Goal: Use online tool/utility

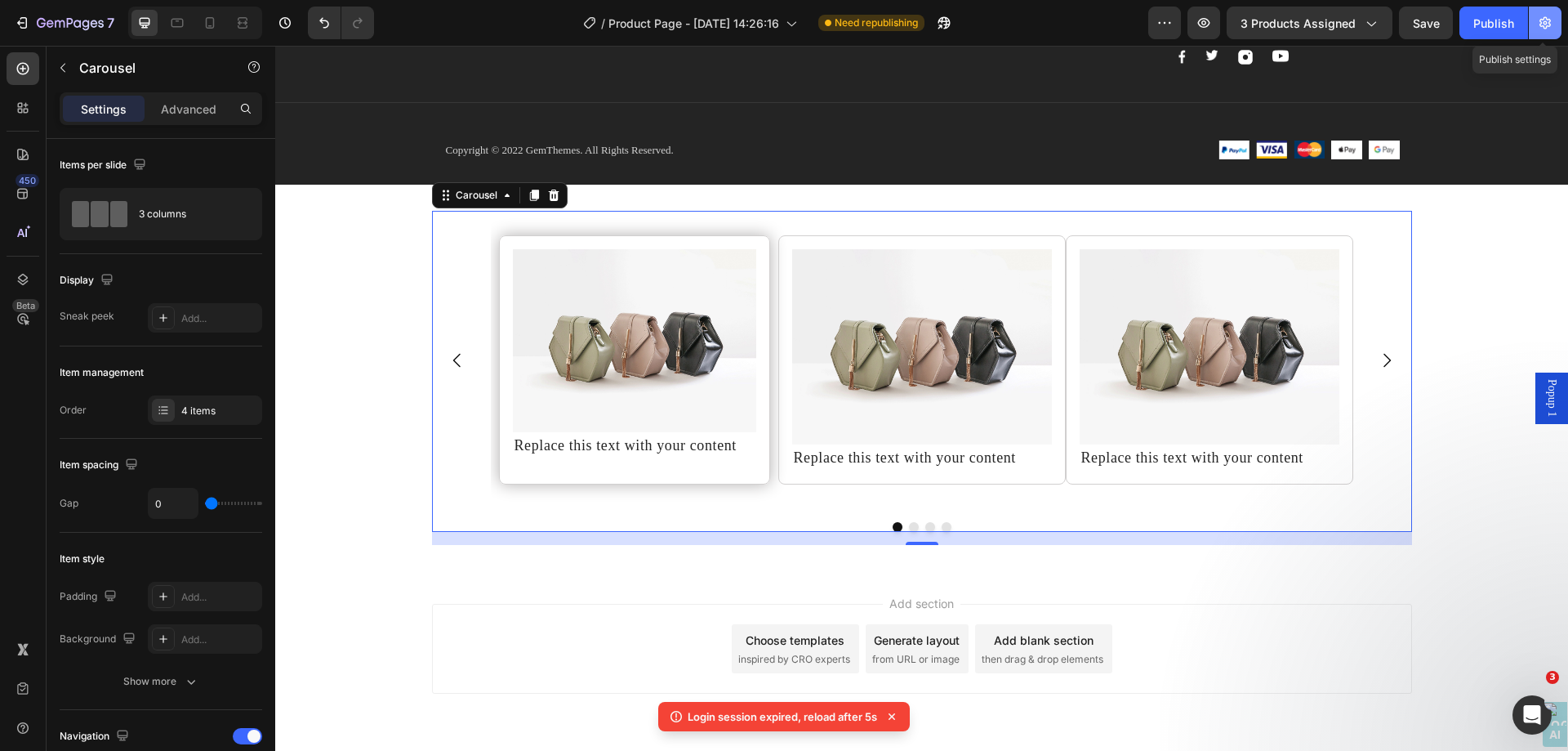
click at [1542, 20] on icon "button" at bounding box center [1546, 23] width 12 height 12
